Goal: Transaction & Acquisition: Subscribe to service/newsletter

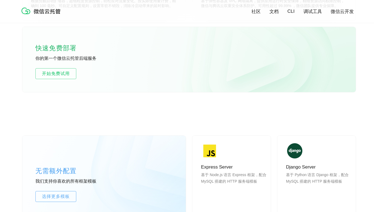
scroll to position [347, 0]
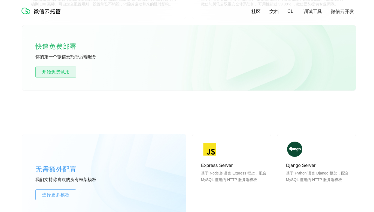
click at [68, 71] on span "开始免费试用" at bounding box center [56, 72] width 40 height 7
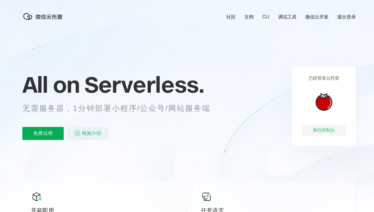
click at [47, 133] on p "免费试用" at bounding box center [42, 133] width 41 height 13
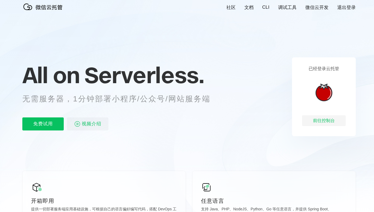
scroll to position [10, 0]
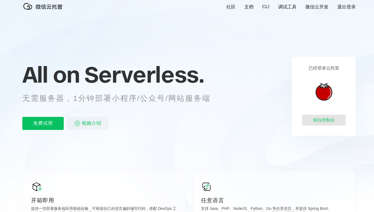
click at [316, 117] on div "前往控制台" at bounding box center [324, 120] width 44 height 11
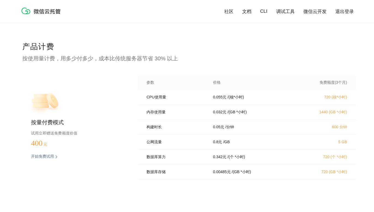
scroll to position [1076, 0]
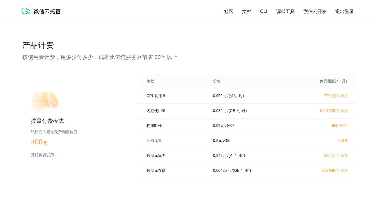
click at [129, 169] on div "按量付费模式 试用立即赠送免费额度价值 400 元 开始免费试用 预估费用 参数 价格 免费额度(3个月) CPU使用量 0.055 元 / (核*小时) 7…" at bounding box center [188, 128] width 333 height 108
click at [125, 180] on div "按量付费模式 试用立即赠送免费额度价值 400 元 开始免费试用 预估费用 参数 价格 免费额度(3个月) CPU使用量 0.055 元 / (核*小时) 7…" at bounding box center [188, 128] width 333 height 108
